Goal: Transaction & Acquisition: Subscribe to service/newsletter

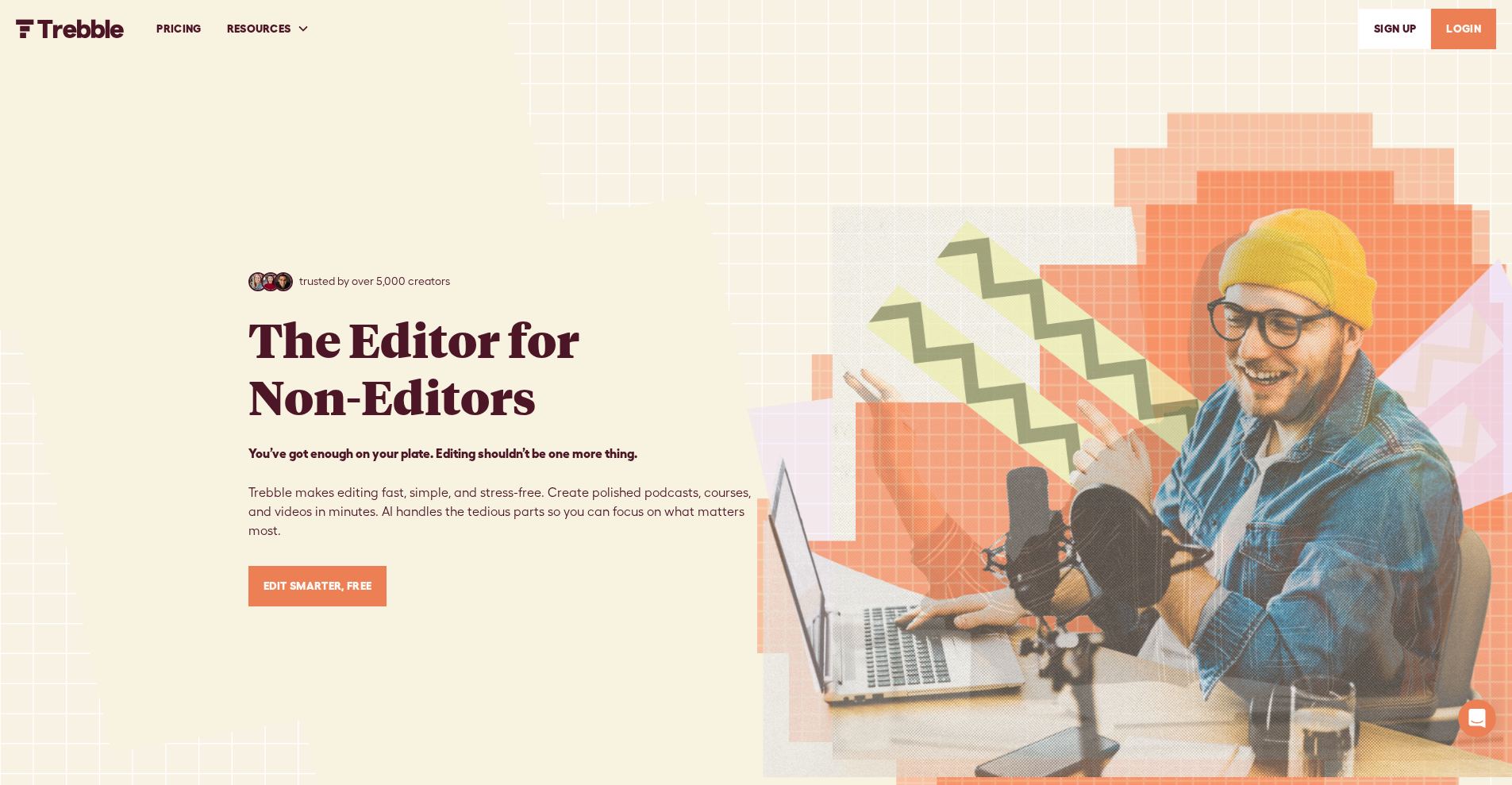
click at [188, 29] on link "PRICING" at bounding box center [178, 29] width 70 height 55
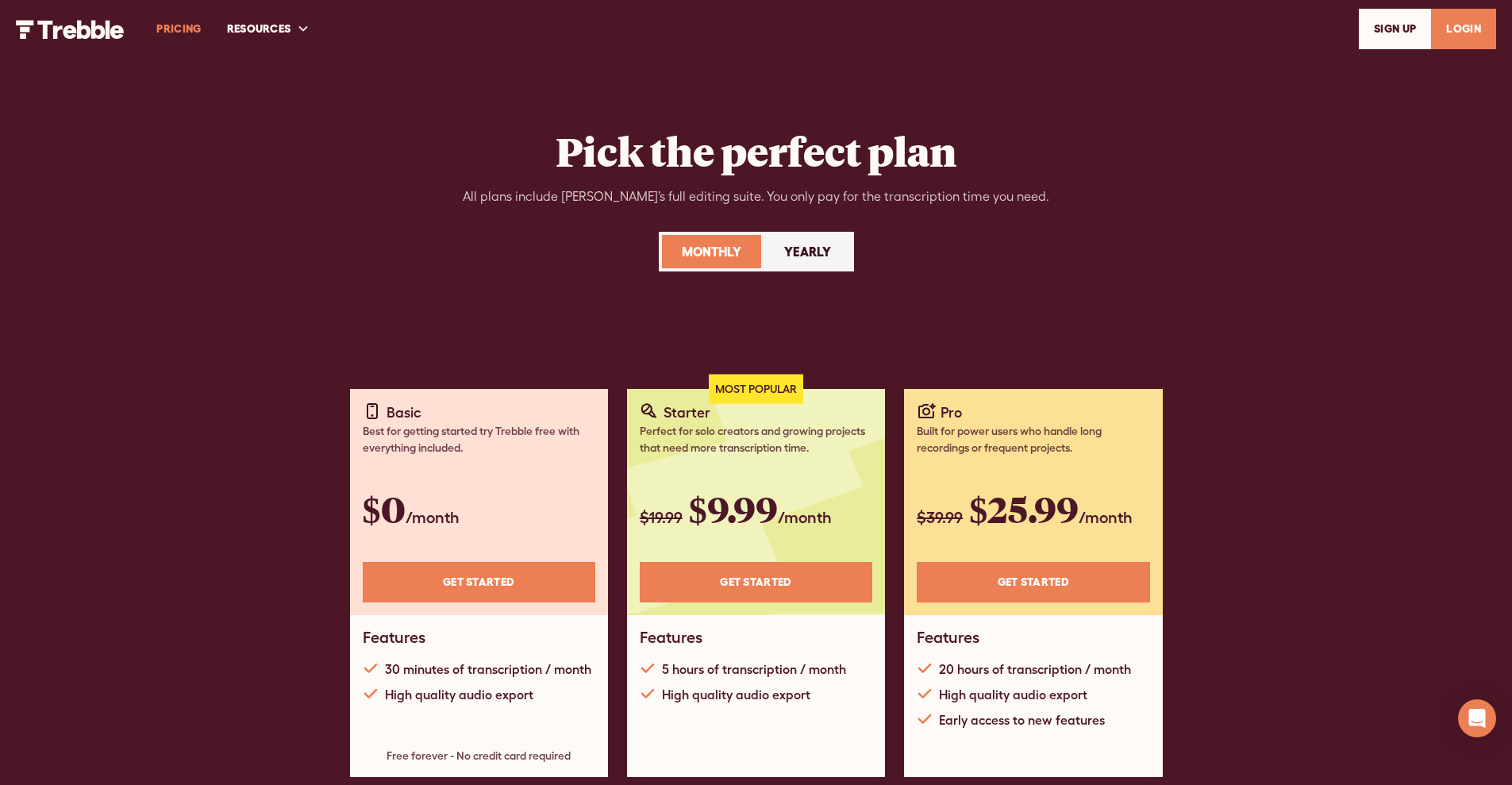
scroll to position [96, 0]
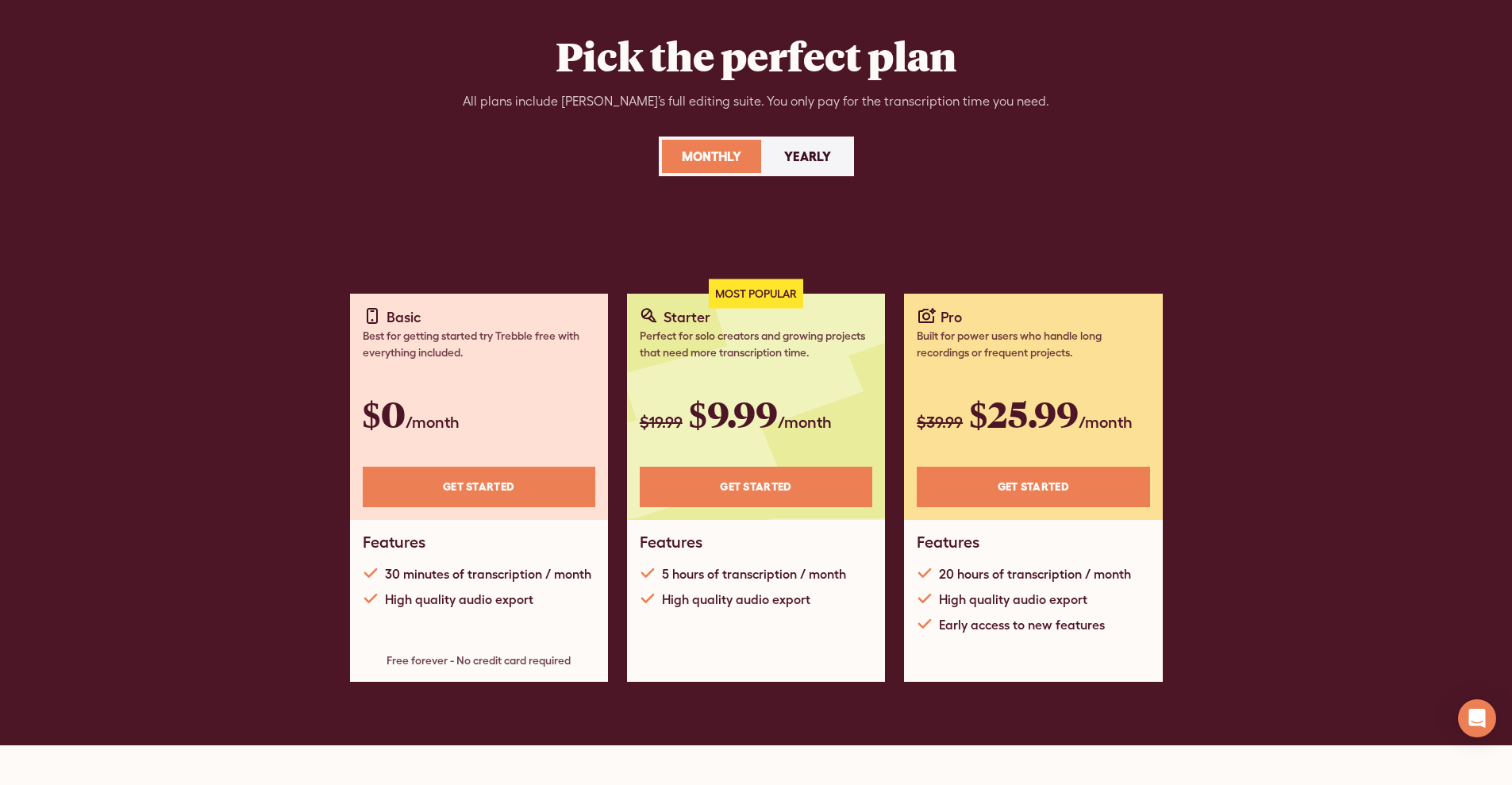
click at [484, 483] on link "Get STARTED" at bounding box center [479, 487] width 233 height 41
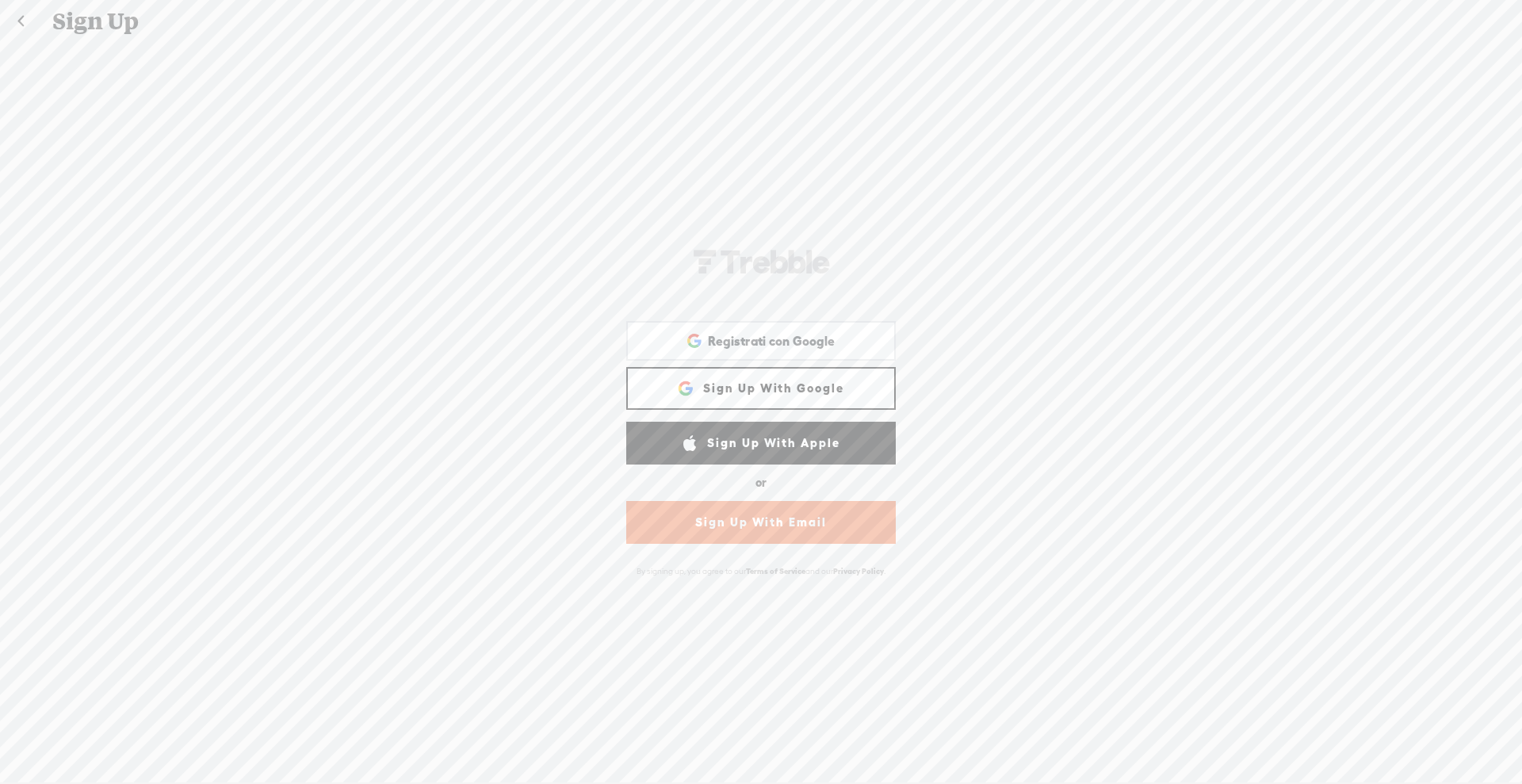
click at [794, 386] on link "Sign Up With Google" at bounding box center [761, 388] width 270 height 43
click at [774, 340] on span "Registrati con Google" at bounding box center [771, 341] width 127 height 17
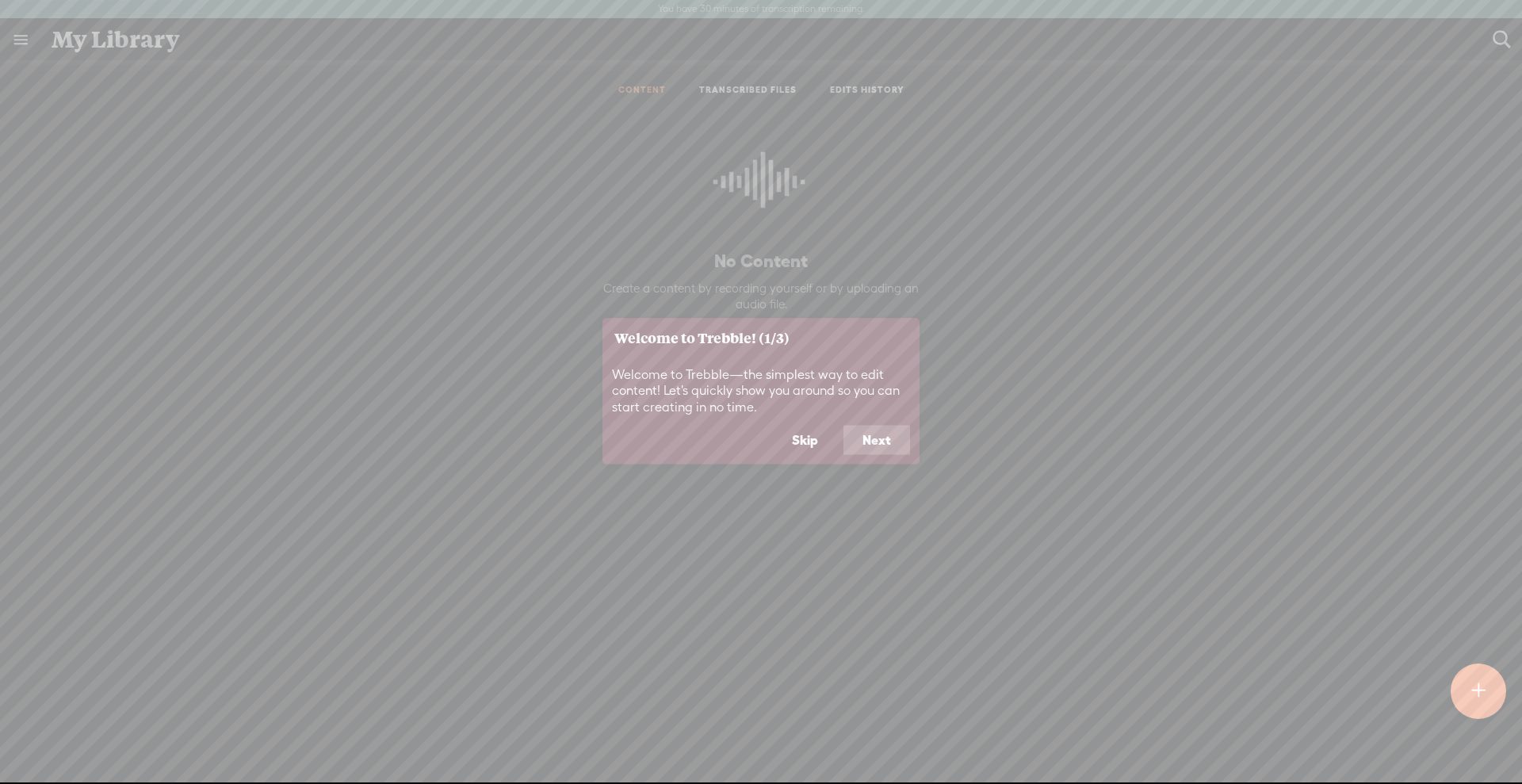
click at [862, 431] on button "Next" at bounding box center [877, 439] width 67 height 30
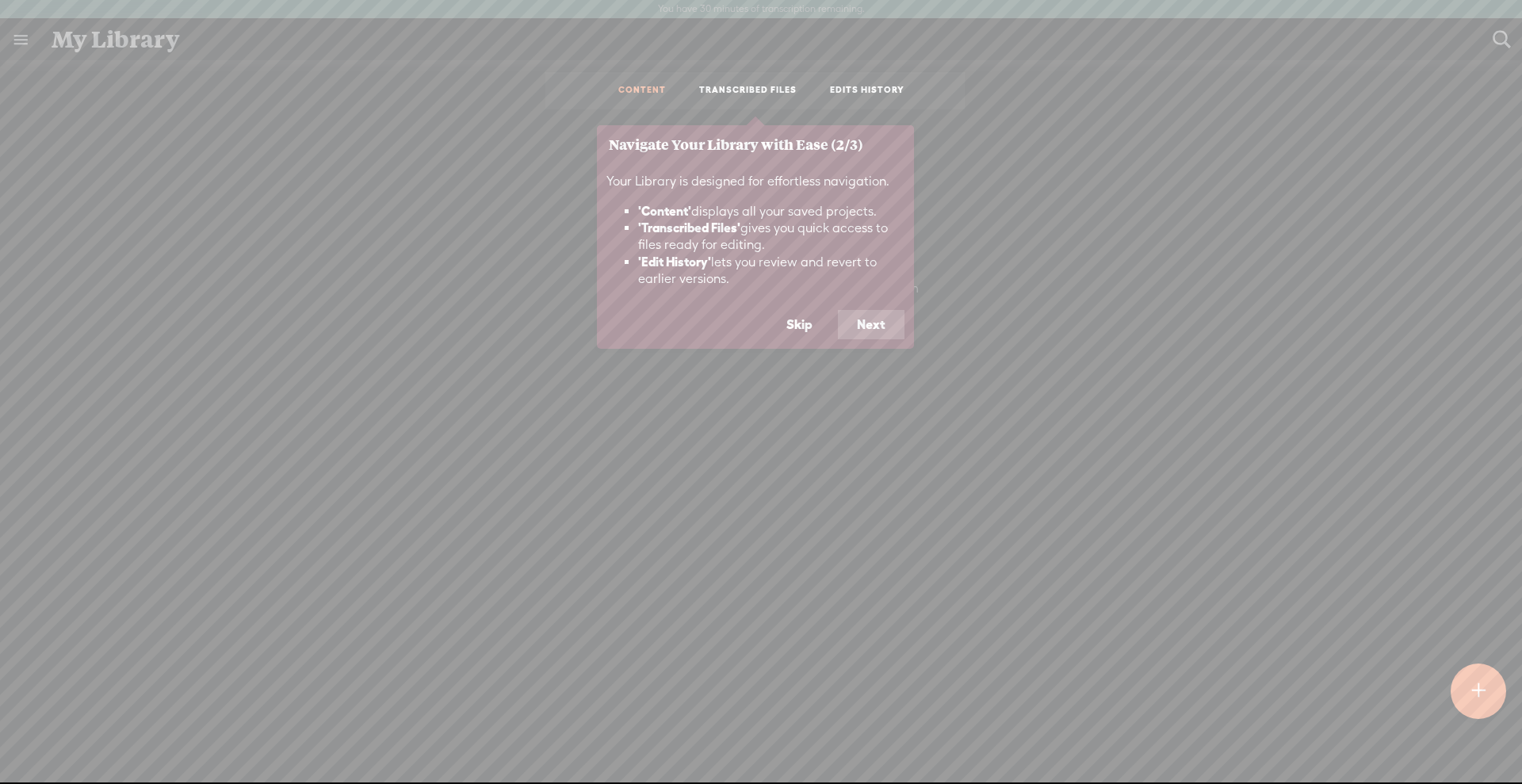
click at [884, 325] on button "Next" at bounding box center [871, 324] width 67 height 30
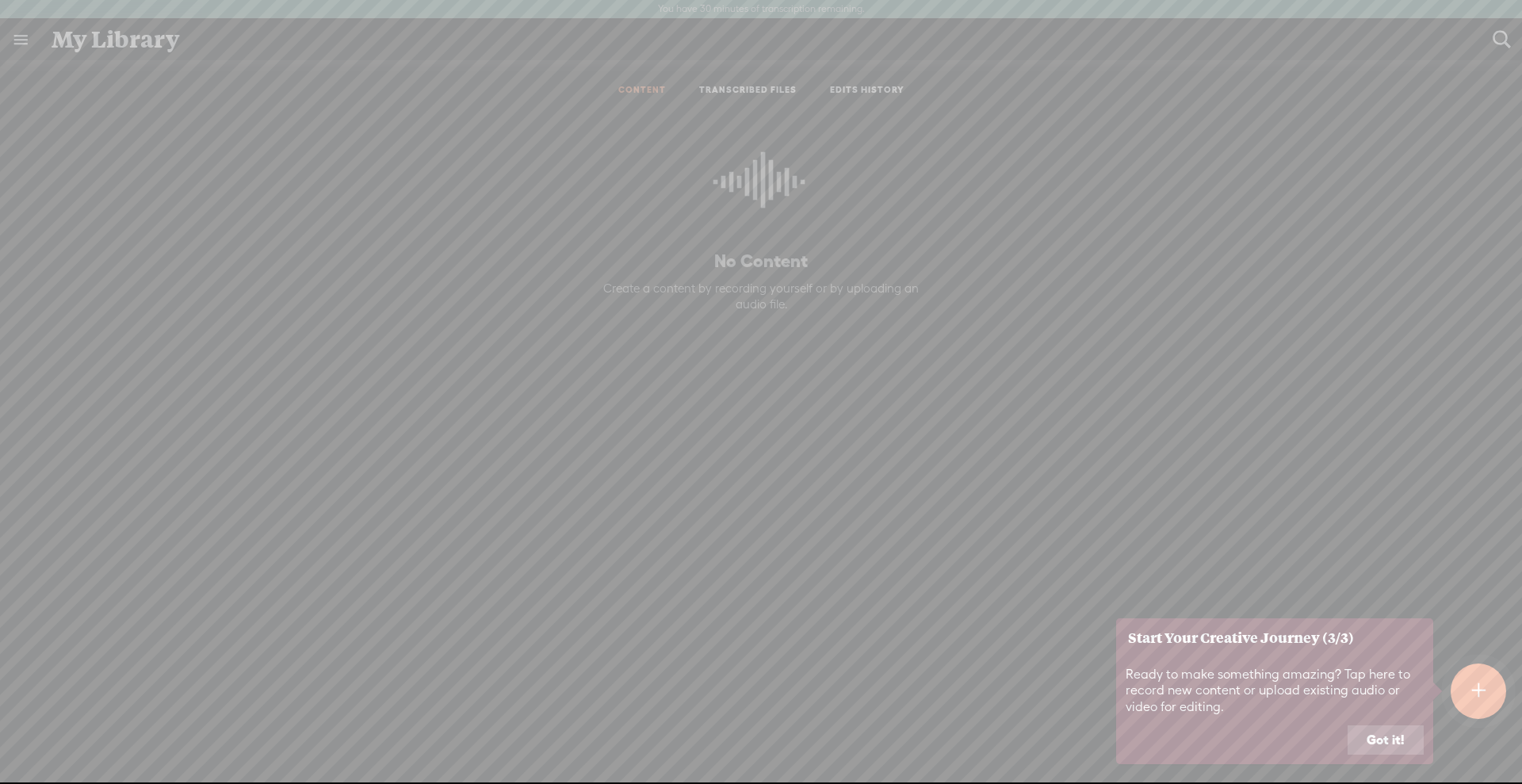
click at [1376, 740] on button "Got it!" at bounding box center [1386, 740] width 76 height 30
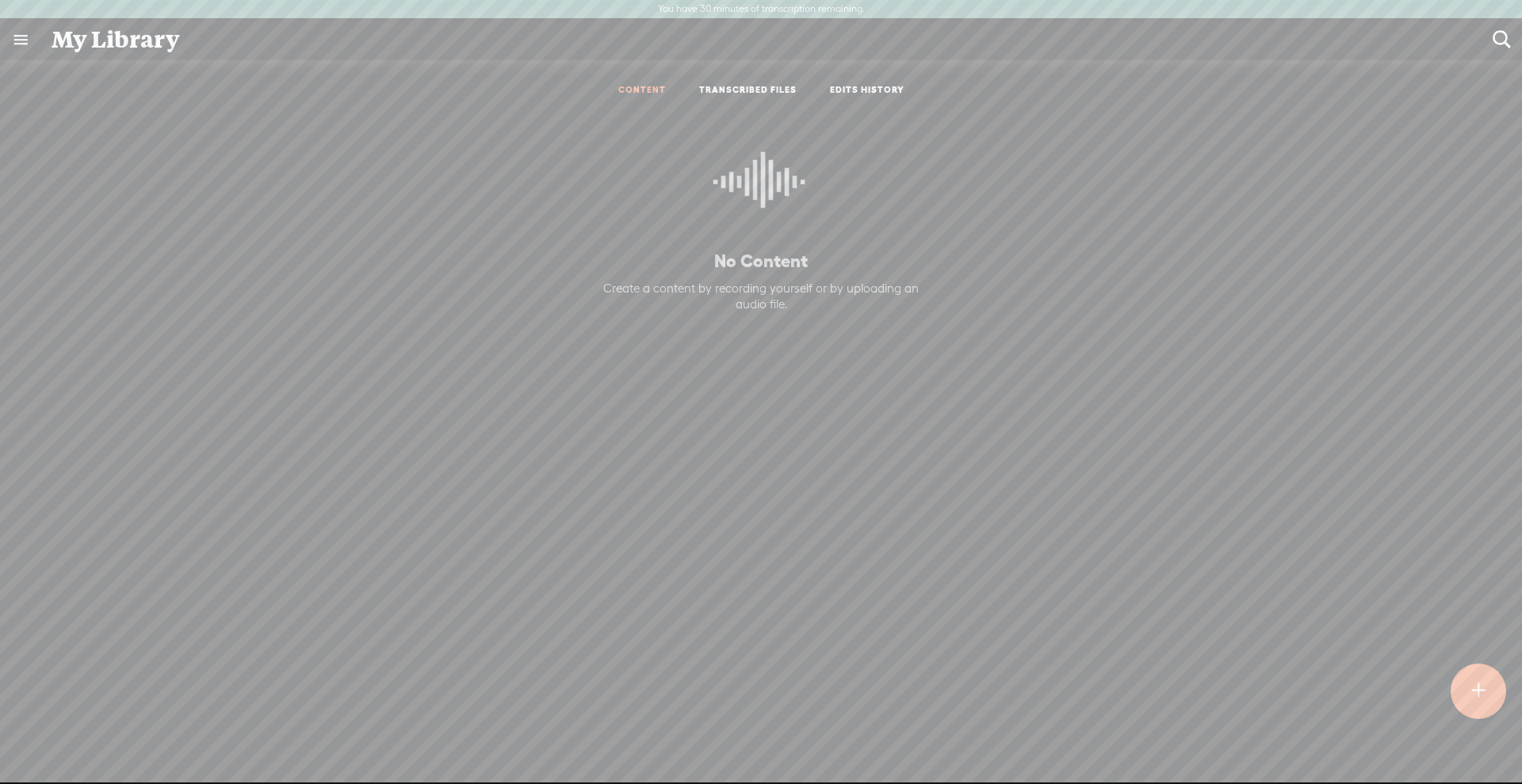
click at [757, 189] on icon at bounding box center [761, 188] width 95 height 145
click at [746, 84] on link "TRANSCRIBED FILES" at bounding box center [747, 91] width 97 height 14
click at [871, 84] on link "EDITS HISTORY" at bounding box center [867, 91] width 74 height 14
click at [17, 32] on link at bounding box center [20, 40] width 41 height 41
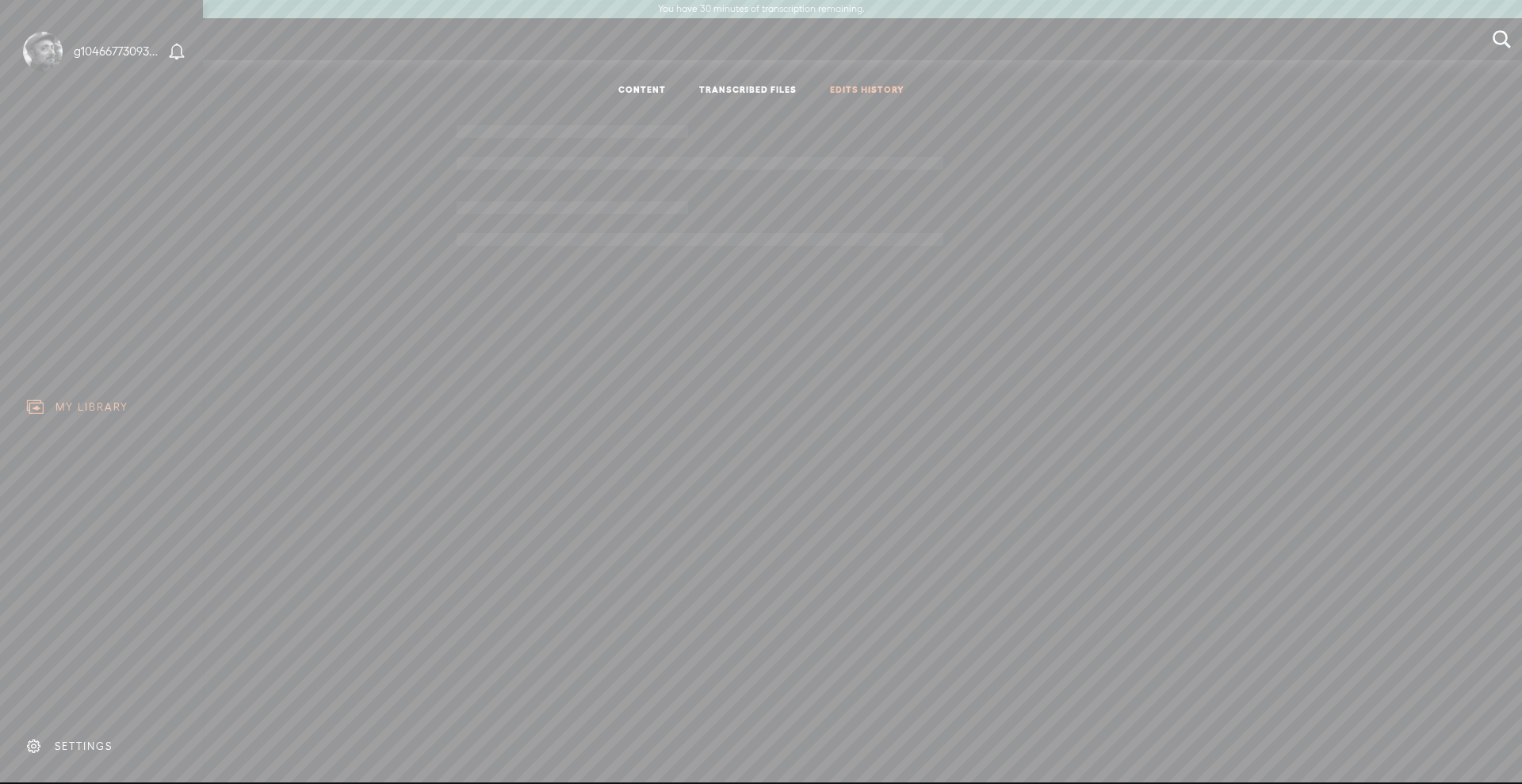
click at [75, 400] on div "MY LIBRARY" at bounding box center [92, 407] width 73 height 14
click at [718, 356] on body "You have 30 minutes of transcription remaining. Upgrade to increase your limit …" at bounding box center [761, 391] width 1522 height 782
click at [621, 84] on link "CONTENT" at bounding box center [641, 91] width 47 height 14
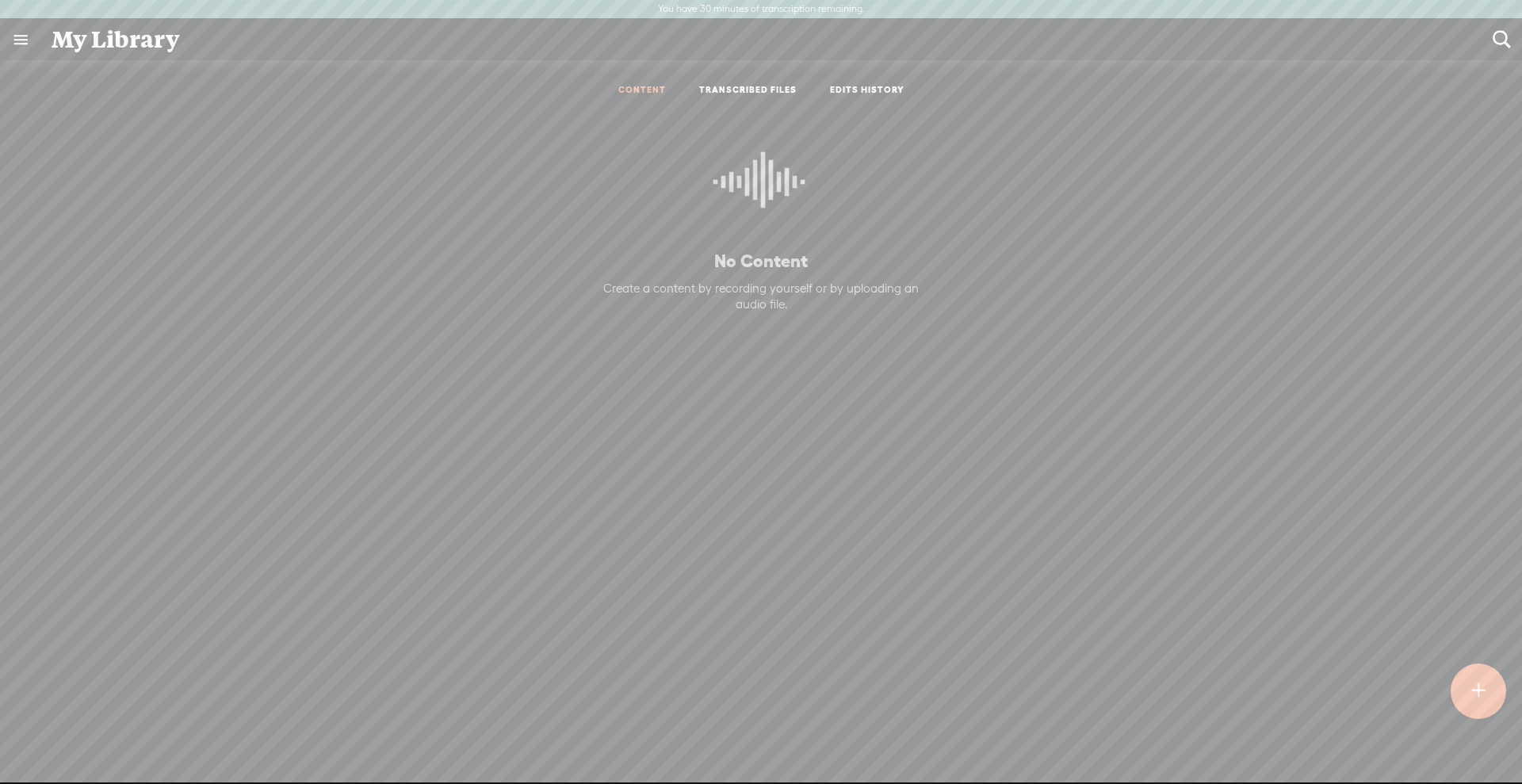
click at [743, 193] on icon at bounding box center [761, 188] width 95 height 145
click at [1472, 682] on t at bounding box center [1478, 691] width 14 height 35
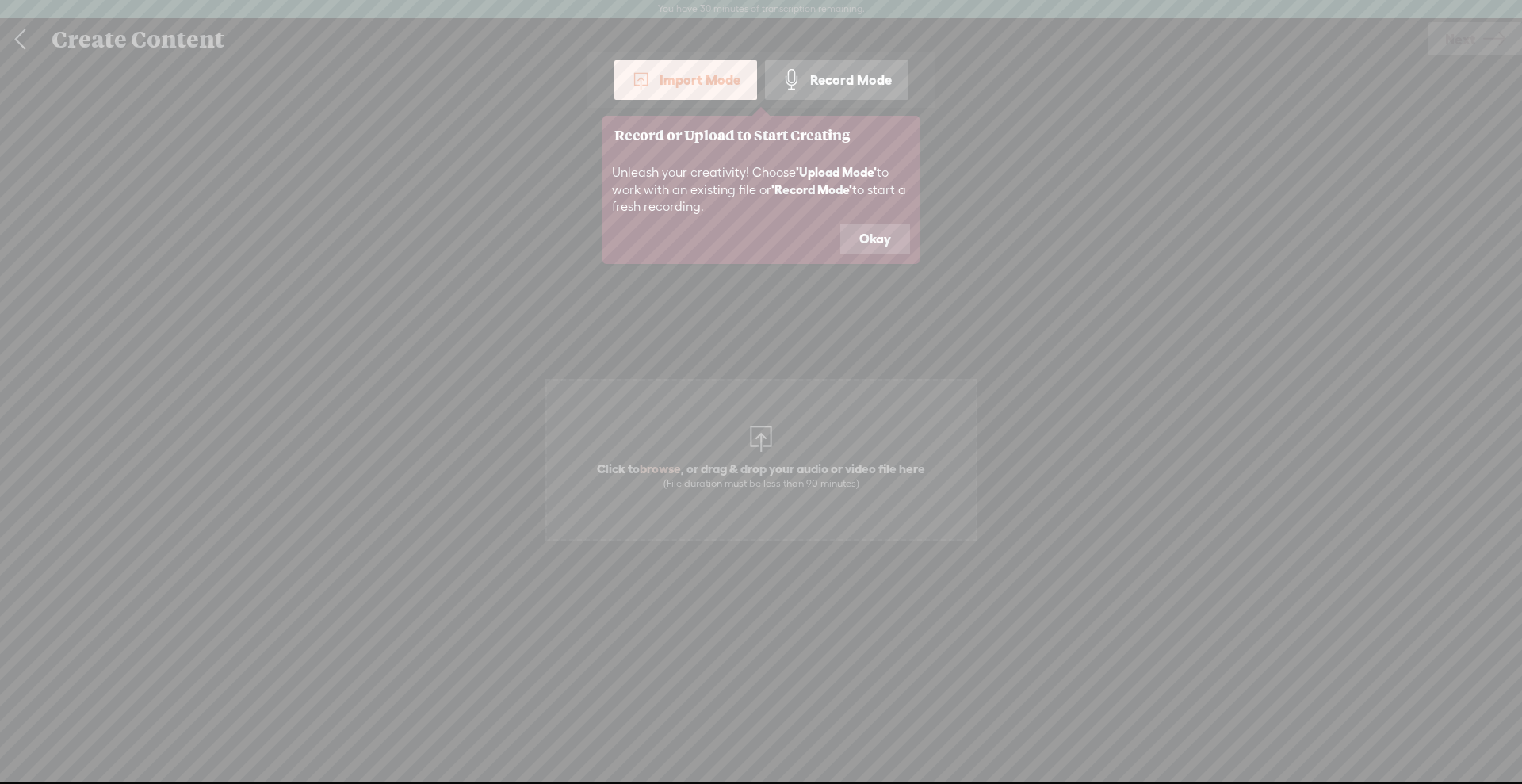
click at [691, 84] on div "Import Mode" at bounding box center [686, 80] width 143 height 40
